Goal: Transaction & Acquisition: Purchase product/service

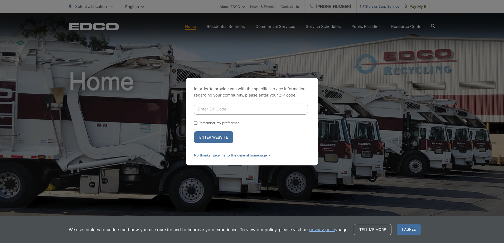
click at [213, 138] on button "Enter Website" at bounding box center [213, 137] width 39 height 12
click at [226, 154] on link "No thanks, take me to the general homepage >" at bounding box center [232, 156] width 76 height 4
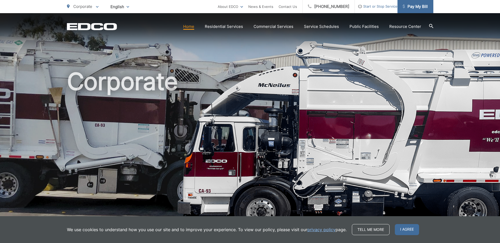
click at [421, 6] on span "Pay My Bill" at bounding box center [414, 6] width 25 height 6
